Goal: Information Seeking & Learning: Learn about a topic

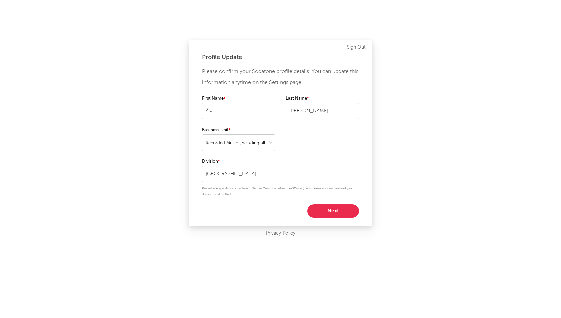
select select "recorded_music"
click at [339, 205] on button "Next" at bounding box center [333, 210] width 52 height 13
select select "marketing"
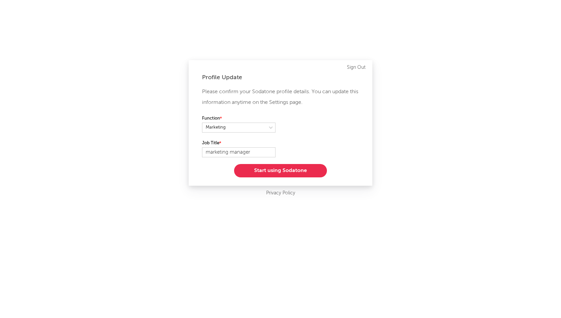
click at [244, 171] on button "Start using Sodatone" at bounding box center [280, 170] width 93 height 13
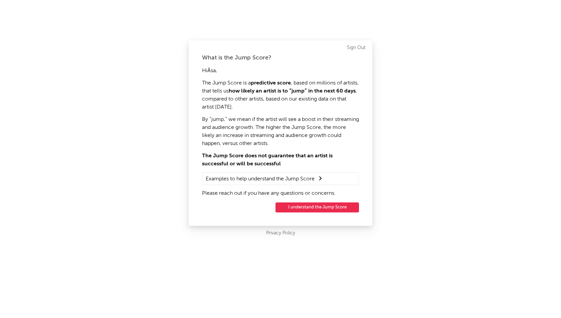
click at [327, 208] on button "I understand the Jump Score" at bounding box center [316, 207] width 83 height 10
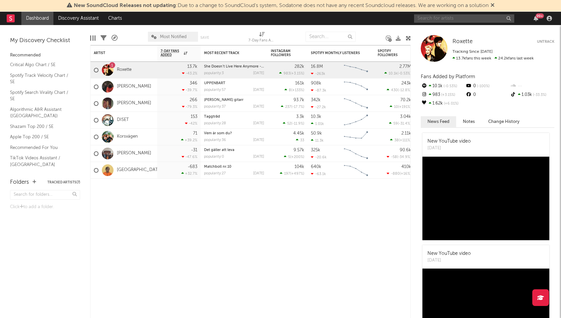
click at [474, 21] on input "text" at bounding box center [464, 18] width 100 height 8
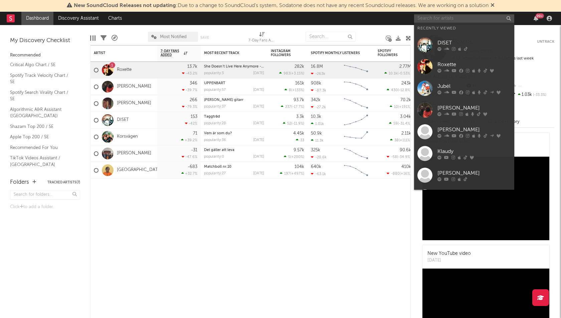
paste input "spotify:album:6SgJ9D1NYUIcdkWrfRSGoq"
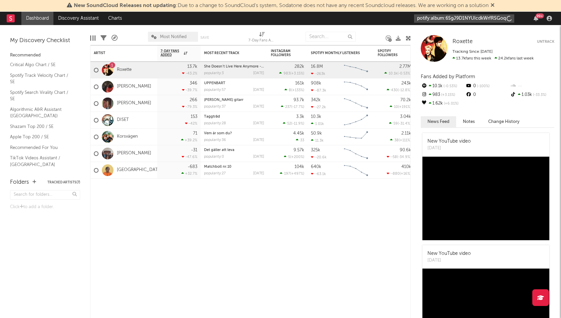
type input "spotify:album:6SgJ9D1NYUIcdkWrfRSGoq"
click at [474, 21] on input "spotify:album:6SgJ9D1NYUIcdkWrfRSGoq" at bounding box center [464, 18] width 100 height 8
click at [508, 17] on icon "button" at bounding box center [507, 18] width 3 height 4
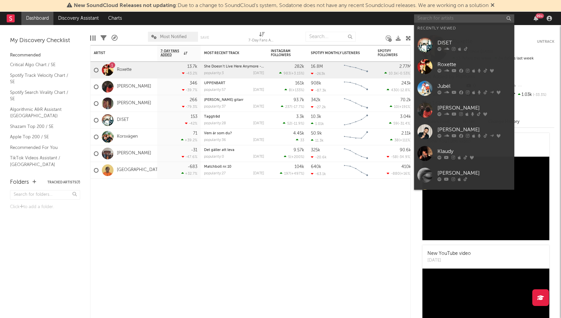
paste input "[URL][DOMAIN_NAME]"
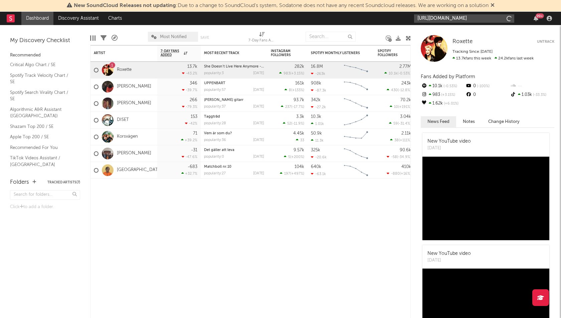
scroll to position [0, 43]
type input "[URL][DOMAIN_NAME]"
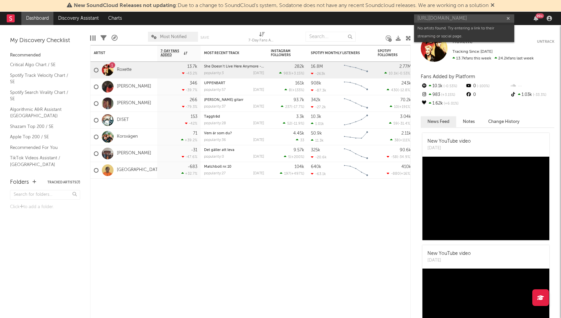
click at [447, 22] on div "[URL][DOMAIN_NAME] 99 +" at bounding box center [484, 18] width 140 height 13
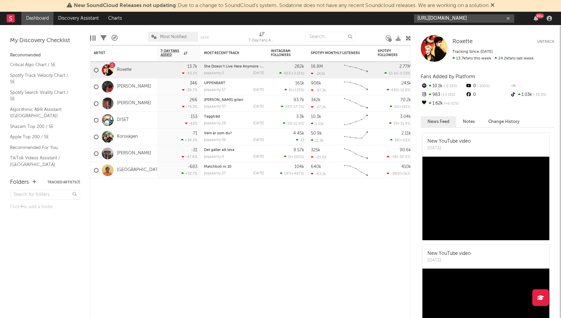
click at [444, 17] on input "[URL][DOMAIN_NAME]" at bounding box center [464, 18] width 100 height 8
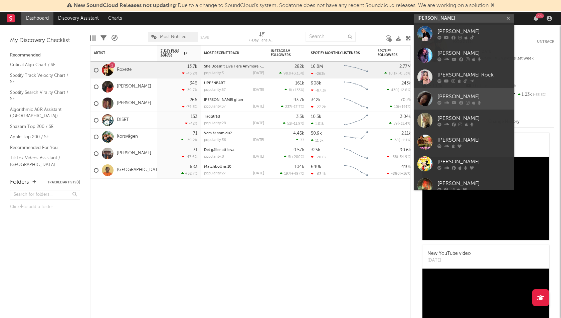
type input "[PERSON_NAME]"
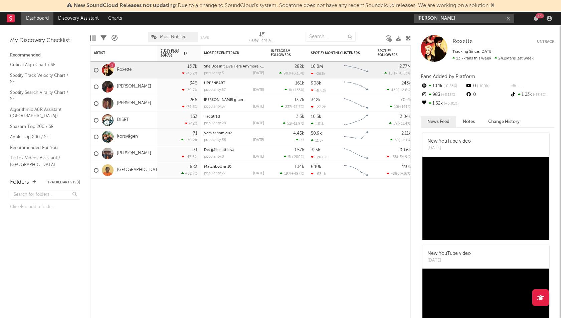
click at [508, 17] on icon "button" at bounding box center [507, 18] width 3 height 4
click at [113, 20] on link "Charts" at bounding box center [114, 18] width 23 height 13
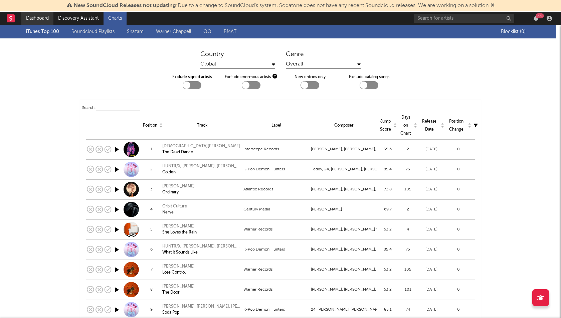
click at [46, 15] on link "Dashboard" at bounding box center [37, 18] width 32 height 13
